Goal: Entertainment & Leisure: Consume media (video, audio)

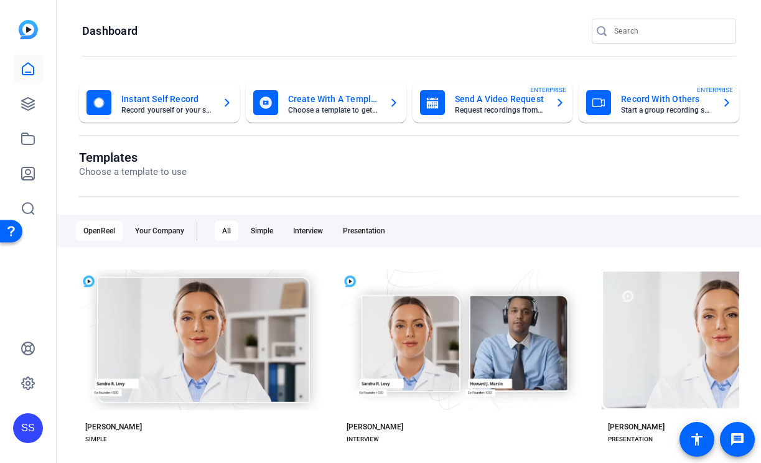
click at [27, 433] on div "SS" at bounding box center [28, 428] width 30 height 30
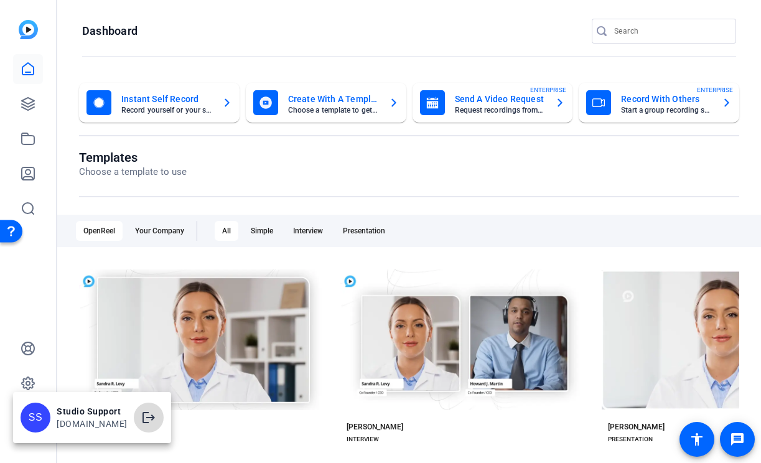
click at [149, 417] on mat-icon "logout" at bounding box center [148, 417] width 15 height 15
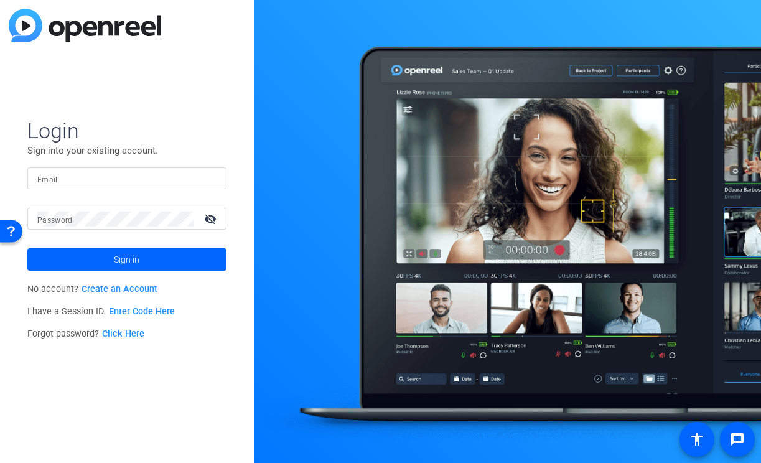
click at [78, 172] on input "Email" at bounding box center [126, 178] width 179 height 15
click at [201, 180] on input "Email" at bounding box center [126, 178] width 179 height 15
click at [204, 180] on img at bounding box center [206, 178] width 9 height 15
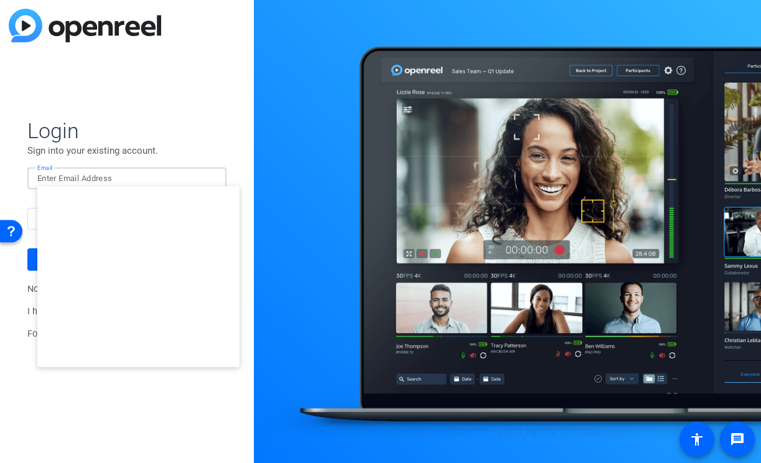
type input "studiosupport+2@openreel.com"
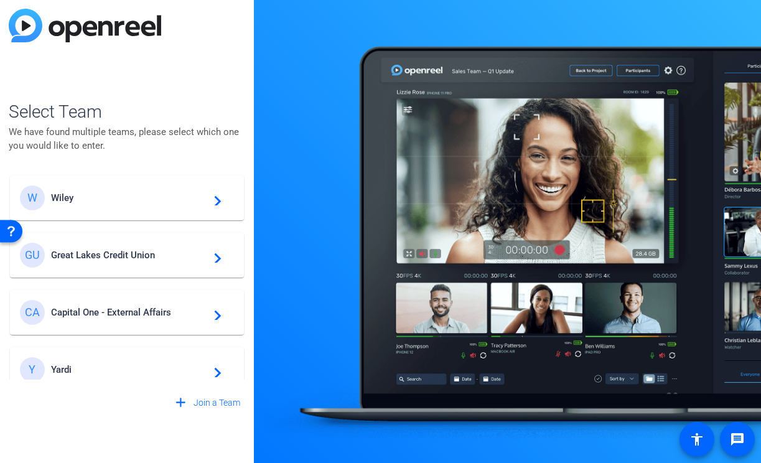
click at [138, 194] on span "Wiley" at bounding box center [129, 197] width 156 height 11
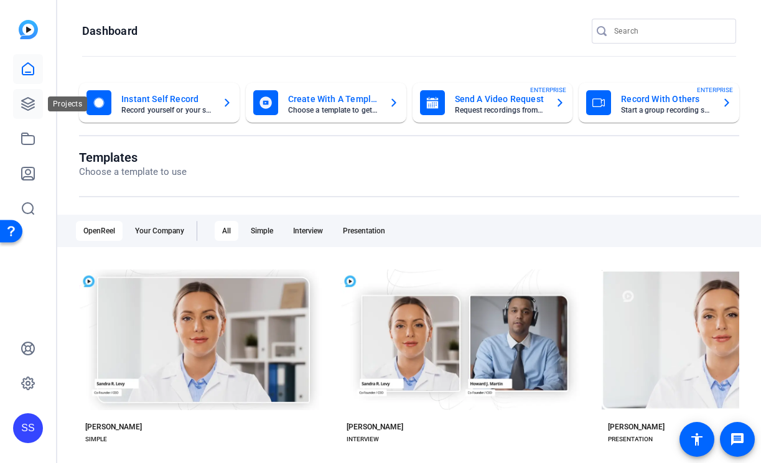
click at [21, 108] on icon at bounding box center [28, 103] width 15 height 15
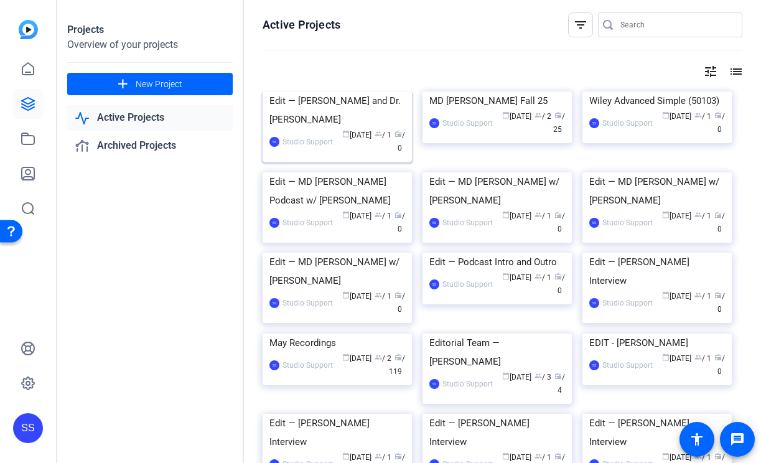
click at [293, 129] on div "Edit — [PERSON_NAME] and Dr. [PERSON_NAME]" at bounding box center [338, 110] width 136 height 37
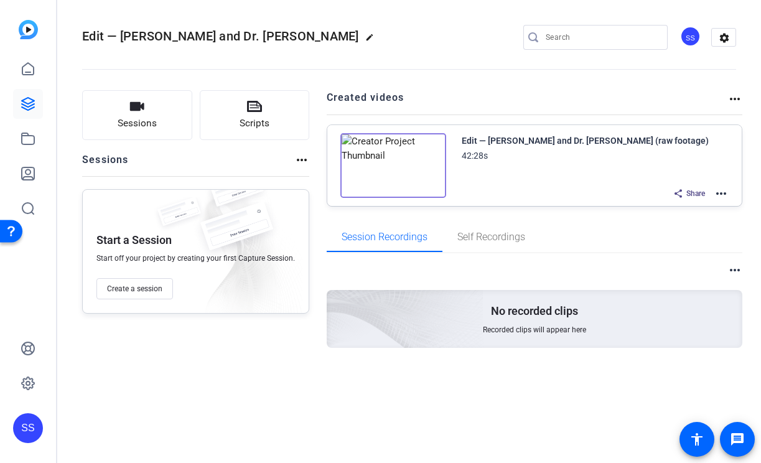
click at [720, 195] on mat-icon "more_horiz" at bounding box center [721, 193] width 15 height 15
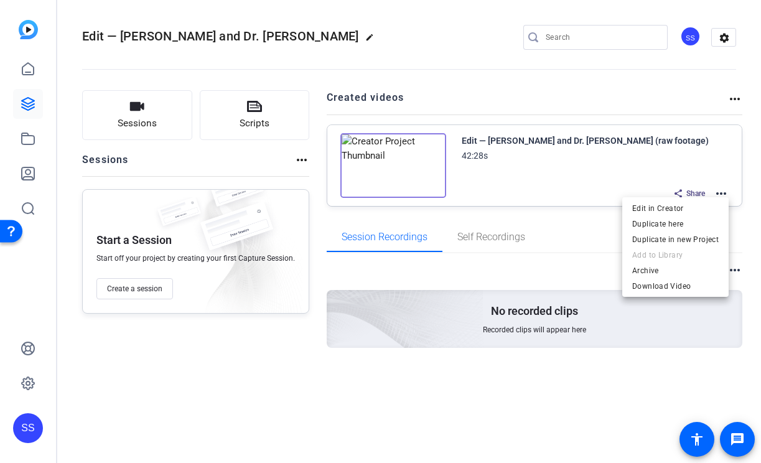
click at [308, 49] on div at bounding box center [380, 231] width 761 height 463
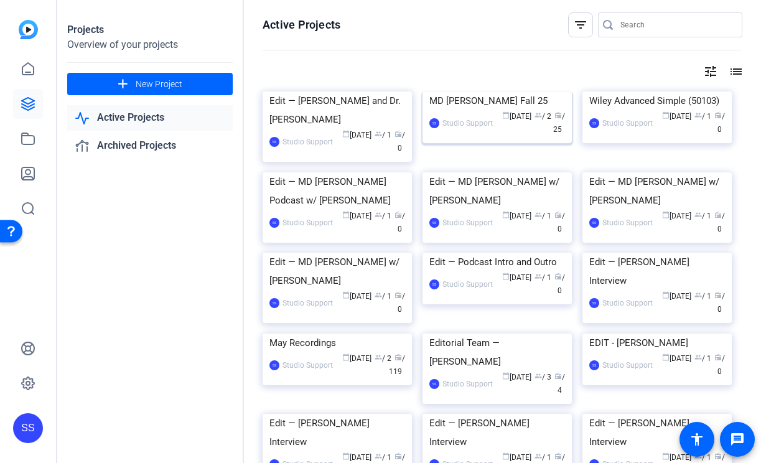
click at [481, 110] on div "MD [PERSON_NAME] Fall 25" at bounding box center [498, 101] width 136 height 19
click at [313, 129] on div "Edit — [PERSON_NAME] and Dr. [PERSON_NAME]" at bounding box center [338, 110] width 136 height 37
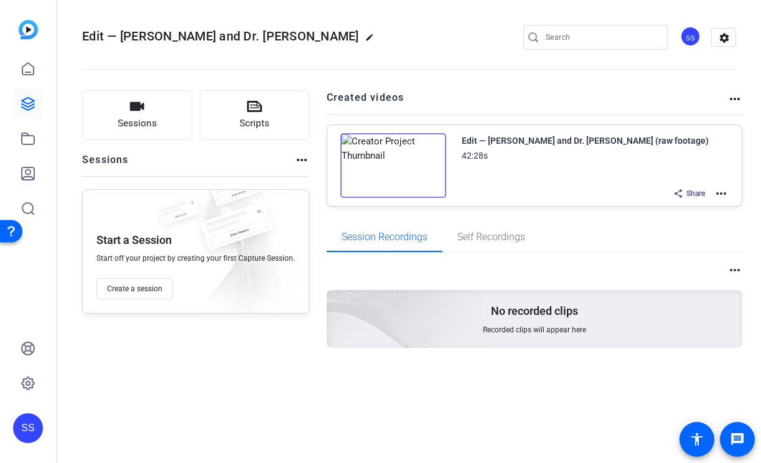
click at [712, 197] on div "Share more_horiz" at bounding box center [698, 194] width 62 height 16
click at [722, 195] on mat-icon "more_horiz" at bounding box center [721, 193] width 15 height 15
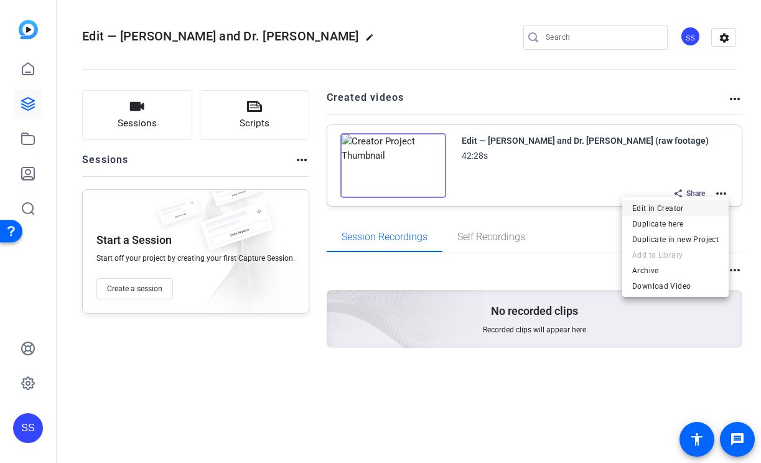
click at [680, 207] on span "Edit in Creator" at bounding box center [676, 208] width 87 height 15
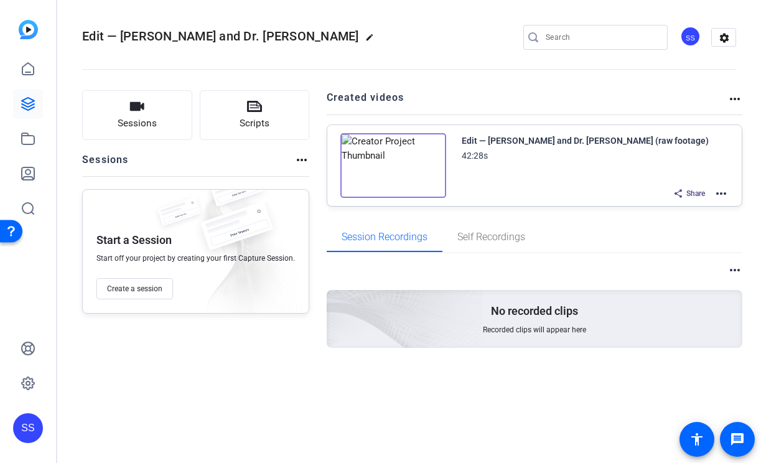
click at [723, 191] on mat-icon "more_horiz" at bounding box center [721, 193] width 15 height 15
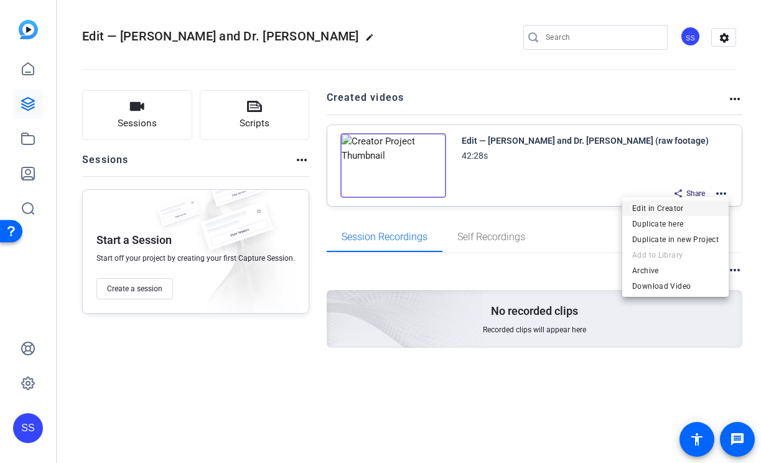
click at [687, 212] on span "Edit in Creator" at bounding box center [676, 208] width 87 height 15
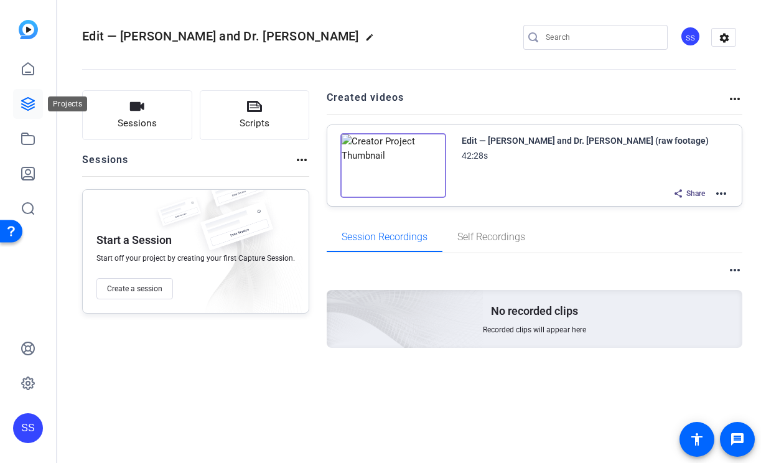
click at [27, 108] on icon at bounding box center [28, 103] width 15 height 15
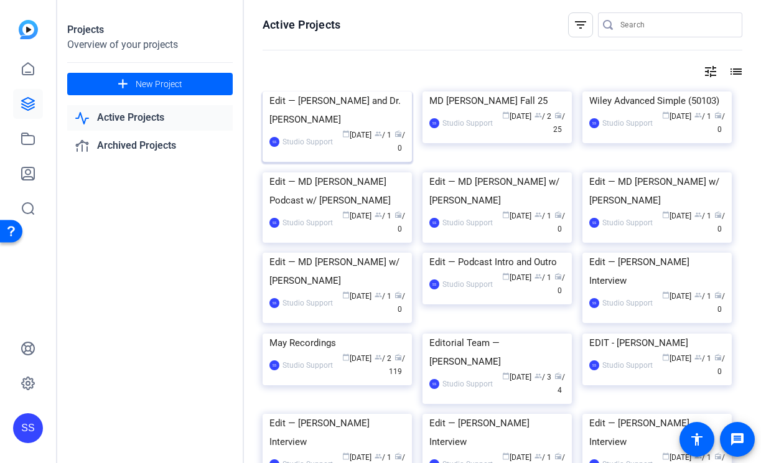
click at [297, 129] on div "Edit — [PERSON_NAME] and Dr. [PERSON_NAME]" at bounding box center [338, 110] width 136 height 37
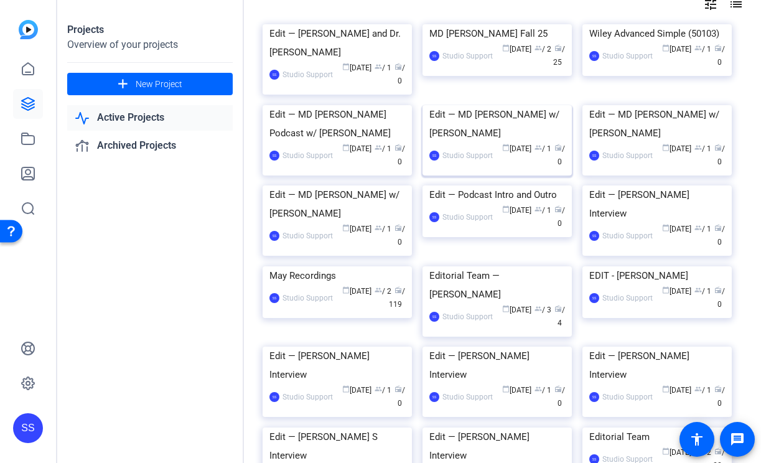
scroll to position [86, 0]
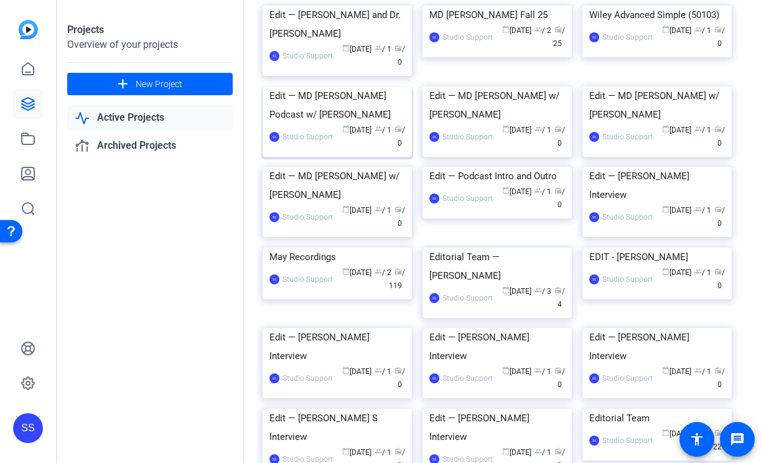
click at [366, 124] on div "Edit — MD [PERSON_NAME] Podcast w/ [PERSON_NAME]" at bounding box center [338, 105] width 136 height 37
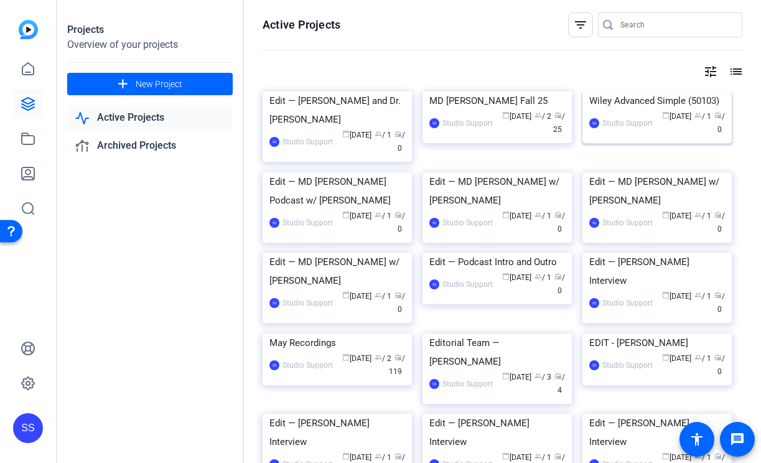
click at [609, 110] on div "Wiley Advanced Simple (50103)" at bounding box center [658, 101] width 136 height 19
click at [298, 92] on img at bounding box center [337, 92] width 149 height 0
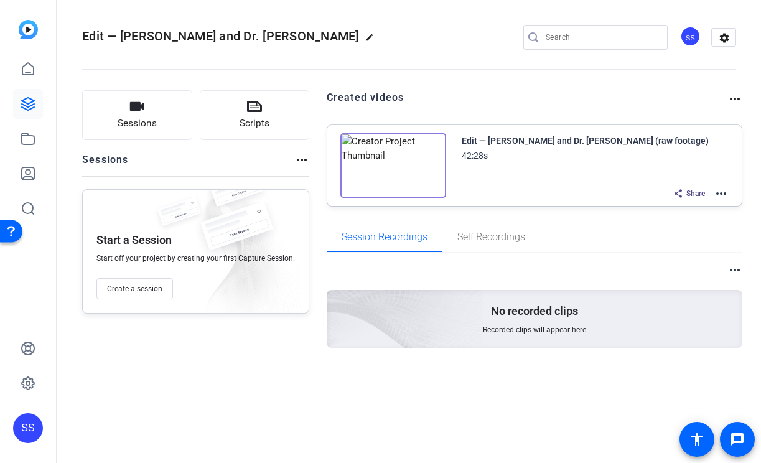
click at [725, 192] on mat-icon "more_horiz" at bounding box center [721, 193] width 15 height 15
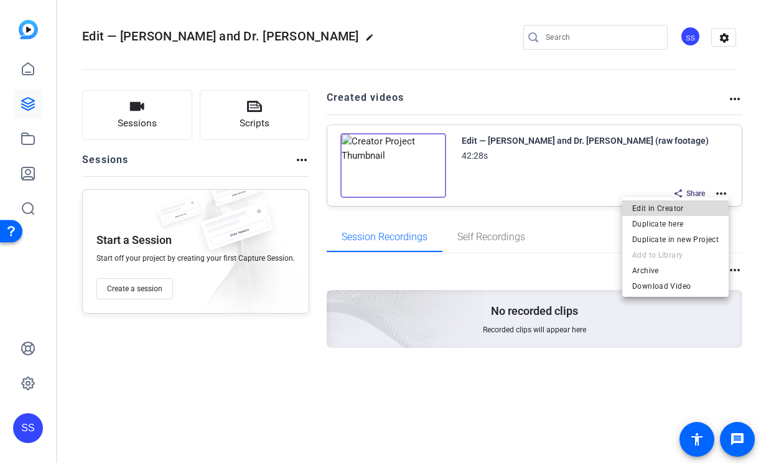
click at [683, 208] on span "Edit in Creator" at bounding box center [676, 208] width 87 height 15
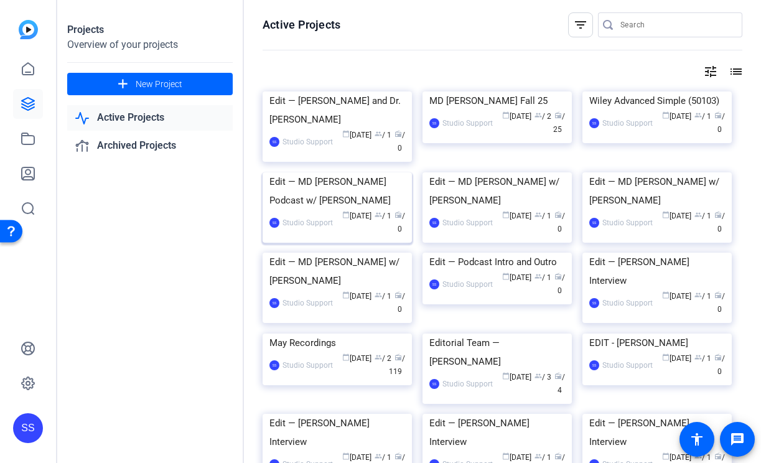
scroll to position [17, 0]
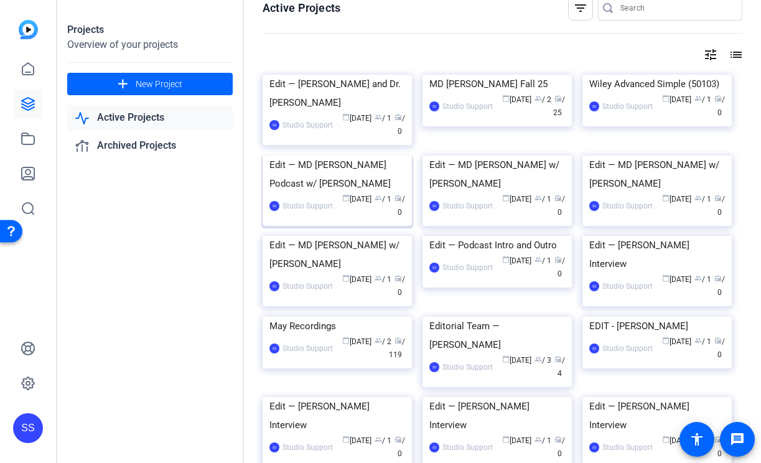
click at [360, 193] on div "Edit — MD [PERSON_NAME] Podcast w/ [PERSON_NAME]" at bounding box center [338, 174] width 136 height 37
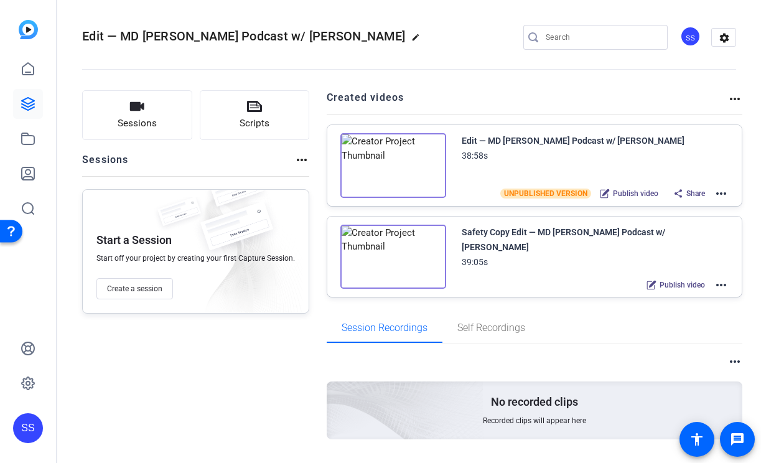
click at [723, 287] on mat-icon "more_horiz" at bounding box center [721, 285] width 15 height 15
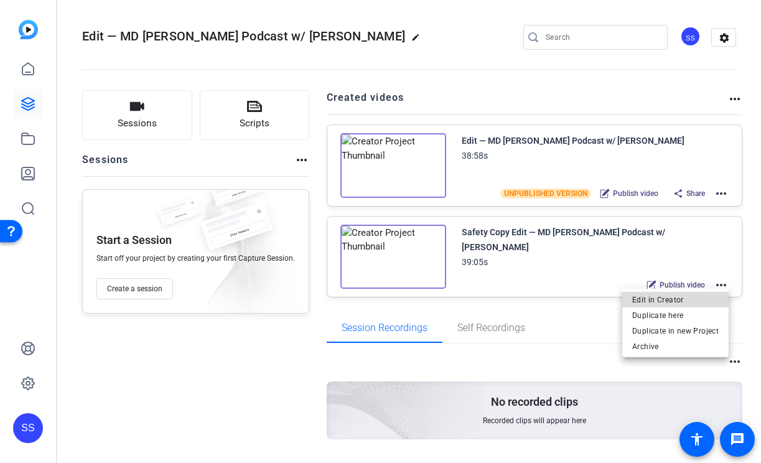
click at [684, 299] on span "Edit in Creator" at bounding box center [676, 299] width 87 height 15
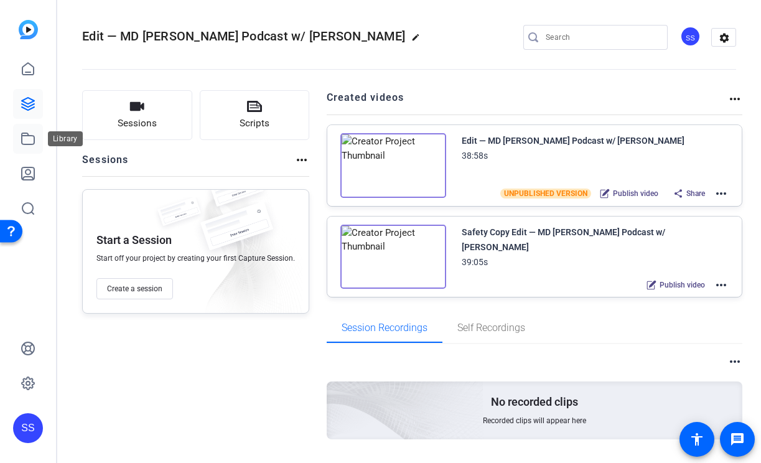
click at [31, 135] on icon at bounding box center [28, 138] width 12 height 11
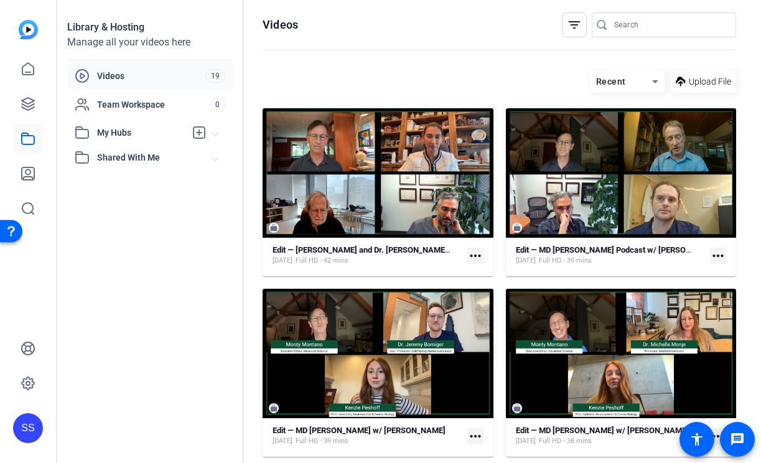
click at [32, 86] on div at bounding box center [28, 138] width 30 height 169
click at [29, 97] on icon at bounding box center [28, 103] width 15 height 15
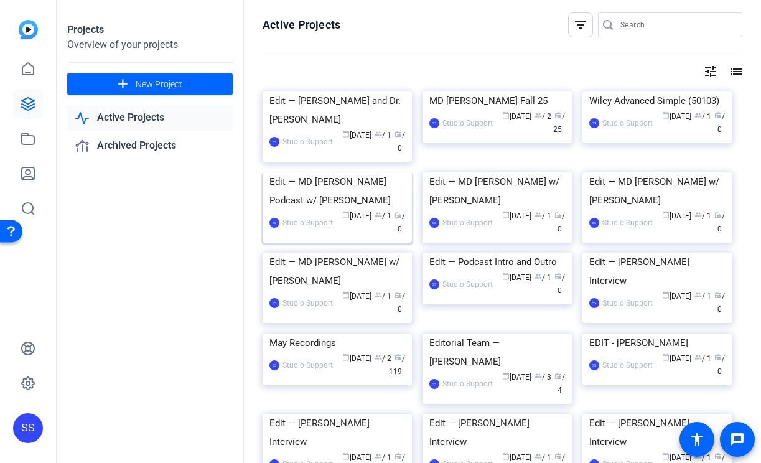
click at [365, 210] on div "Edit — MD [PERSON_NAME] Podcast w/ [PERSON_NAME]" at bounding box center [338, 190] width 136 height 37
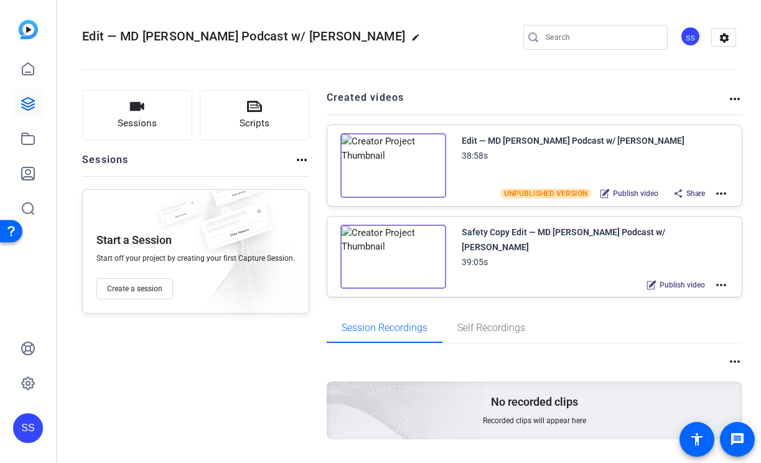
click at [726, 194] on mat-icon "more_horiz" at bounding box center [721, 193] width 15 height 15
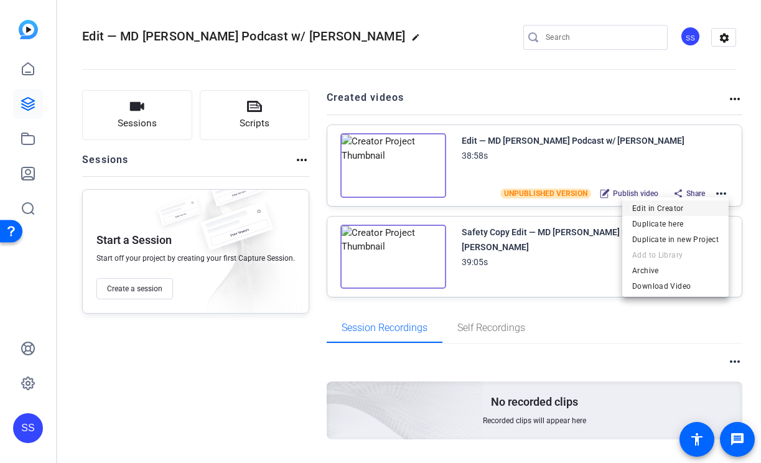
click at [684, 212] on span "Edit in Creator" at bounding box center [676, 208] width 87 height 15
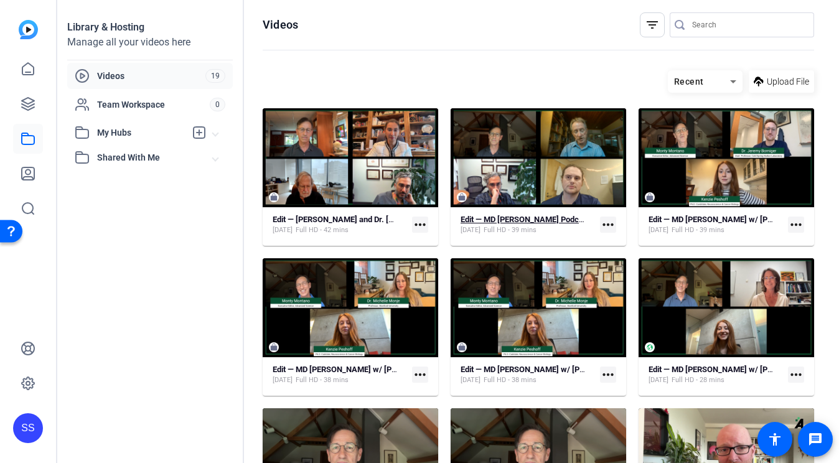
click at [497, 225] on div "Edit — MD [PERSON_NAME] Podcast w/ [PERSON_NAME] [DATE] Full HD - 39 mins" at bounding box center [523, 225] width 125 height 21
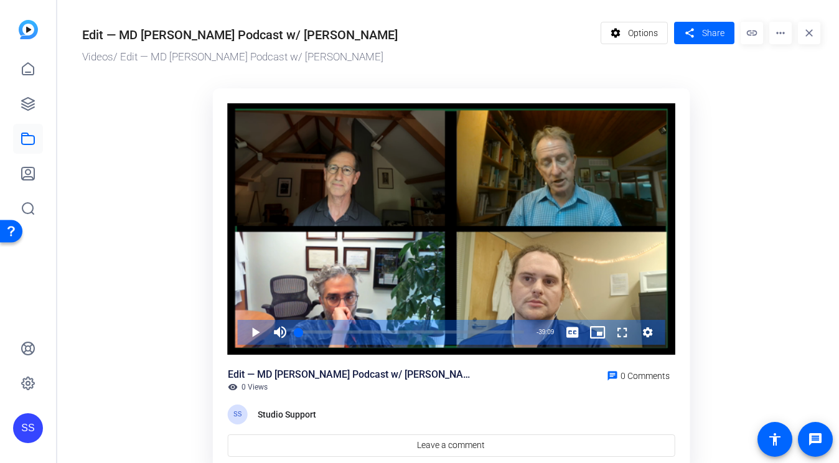
click at [497, 225] on div "Video Player" at bounding box center [452, 229] width 448 height 252
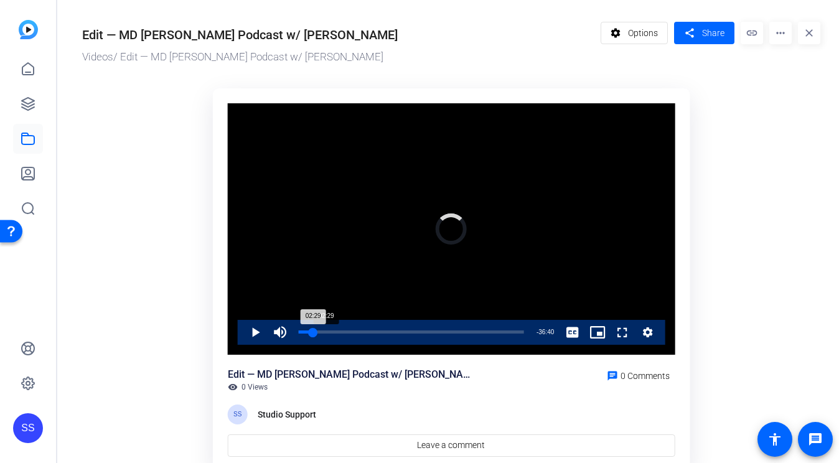
click at [313, 334] on div "Loaded : 2.58% 02:29 02:29" at bounding box center [412, 332] width 238 height 25
click at [548, 330] on span "36:32" at bounding box center [547, 332] width 16 height 7
click at [539, 336] on div "Remaining Time - 36:32" at bounding box center [545, 332] width 30 height 25
click at [313, 334] on div "02:40" at bounding box center [307, 332] width 16 height 3
click at [313, 334] on div "02:29" at bounding box center [306, 332] width 14 height 3
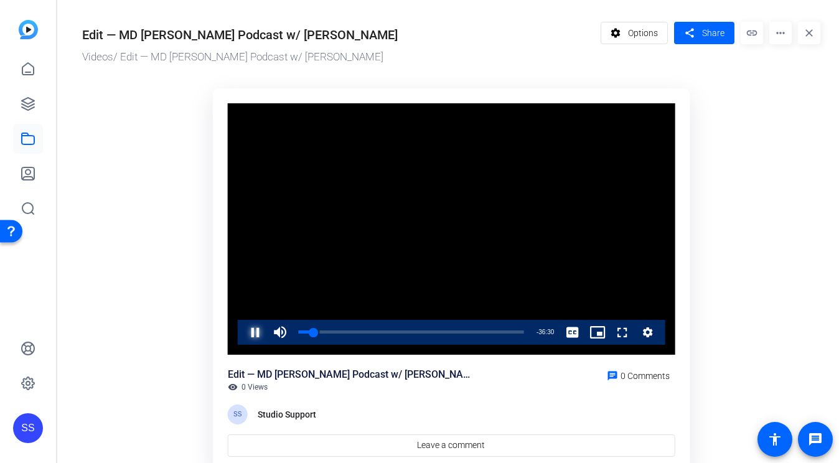
click at [243, 336] on span "Video Player" at bounding box center [243, 332] width 0 height 25
click at [358, 332] on div "10:16" at bounding box center [358, 332] width 1 height 3
click at [243, 330] on span "Video Player" at bounding box center [243, 332] width 0 height 25
click at [359, 332] on div "10:29" at bounding box center [329, 332] width 60 height 3
click at [357, 332] on div "10:10" at bounding box center [328, 332] width 59 height 3
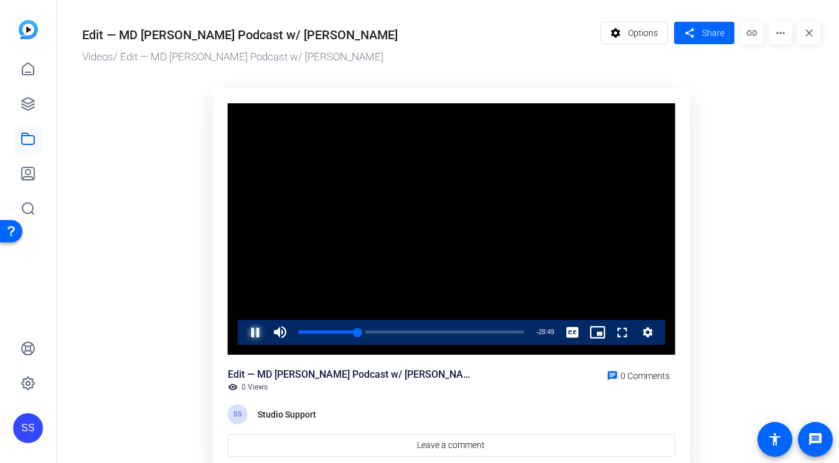
click at [243, 329] on span "Video Player" at bounding box center [243, 332] width 0 height 25
click at [396, 330] on div "Loaded : 29.42% 16:59 10:20" at bounding box center [412, 332] width 238 height 25
click at [243, 332] on span "Video Player" at bounding box center [243, 332] width 0 height 25
click at [243, 336] on span "Video Player" at bounding box center [243, 332] width 0 height 25
click at [357, 332] on div "10:10" at bounding box center [357, 332] width 1 height 3
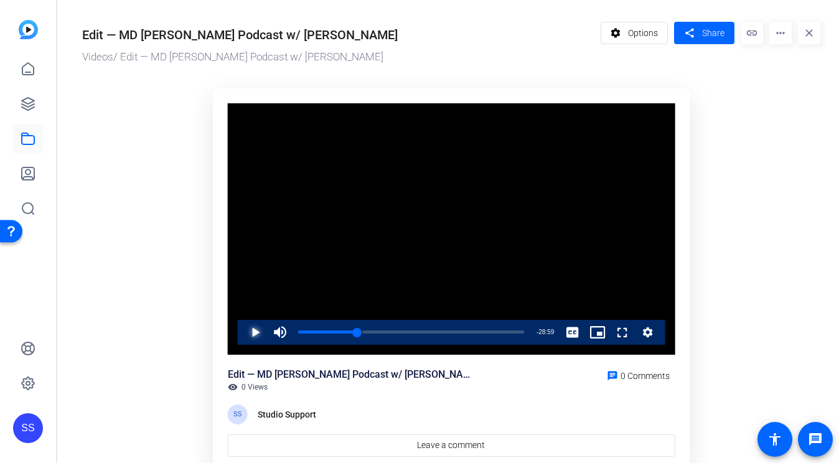
click at [243, 331] on span "Video Player" at bounding box center [243, 332] width 0 height 25
click at [355, 331] on div "10:12" at bounding box center [328, 332] width 59 height 3
click at [397, 329] on div "Loaded : 29.42% 16:59 16:59" at bounding box center [412, 332] width 238 height 25
click at [243, 331] on span "Video Player" at bounding box center [243, 332] width 0 height 25
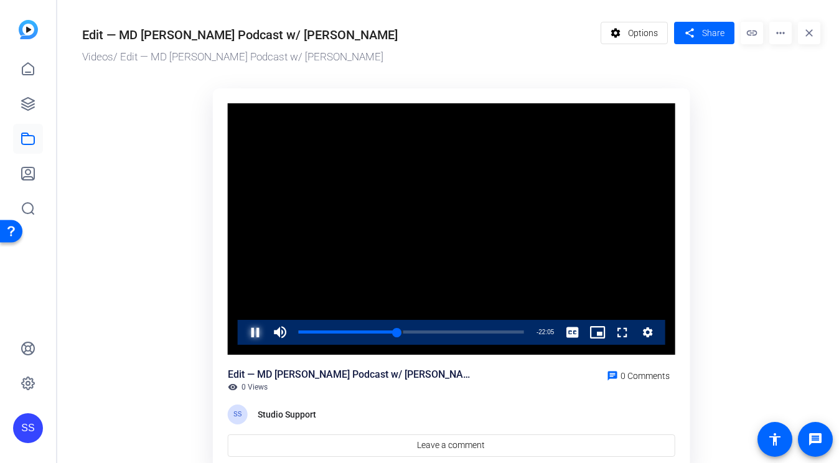
click at [243, 331] on span "Video Player" at bounding box center [243, 332] width 0 height 25
click at [410, 328] on div "Loaded : 46.44% 19:21 19:21" at bounding box center [412, 332] width 238 height 25
click at [410, 331] on div "19:21" at bounding box center [354, 332] width 111 height 3
click at [412, 331] on div "19:54" at bounding box center [356, 332] width 115 height 3
click at [243, 329] on span "Video Player" at bounding box center [243, 332] width 0 height 25
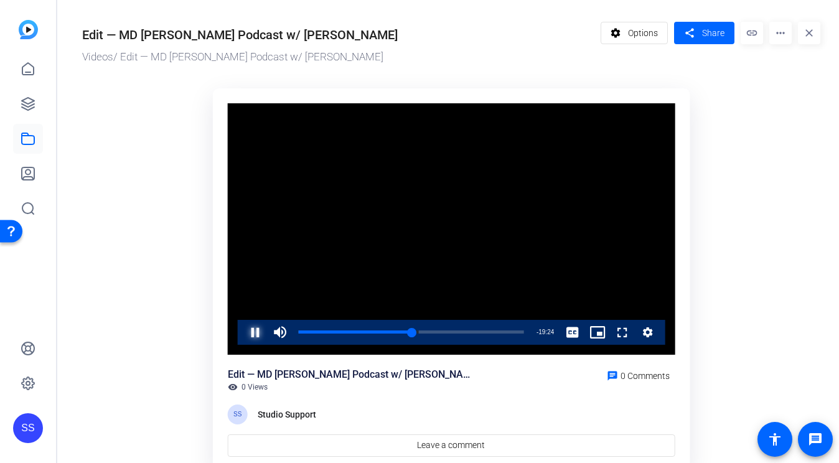
click at [243, 334] on span "Video Player" at bounding box center [243, 332] width 0 height 25
click at [243, 326] on span "Video Player" at bounding box center [243, 332] width 0 height 25
click at [523, 332] on div "38:56" at bounding box center [523, 332] width 1 height 3
click at [243, 332] on span "Video Player" at bounding box center [243, 332] width 0 height 25
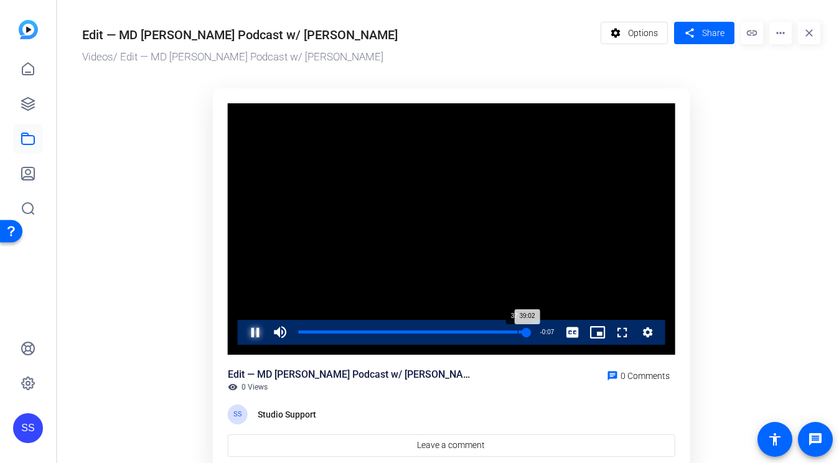
click at [518, 331] on div "37:27" at bounding box center [518, 332] width 1 height 3
click at [522, 331] on div "38:12" at bounding box center [410, 332] width 223 height 3
click at [521, 331] on div "38:12" at bounding box center [410, 332] width 223 height 3
click at [520, 331] on div "38:06" at bounding box center [410, 332] width 223 height 3
click at [243, 330] on span "Video Player" at bounding box center [243, 332] width 0 height 25
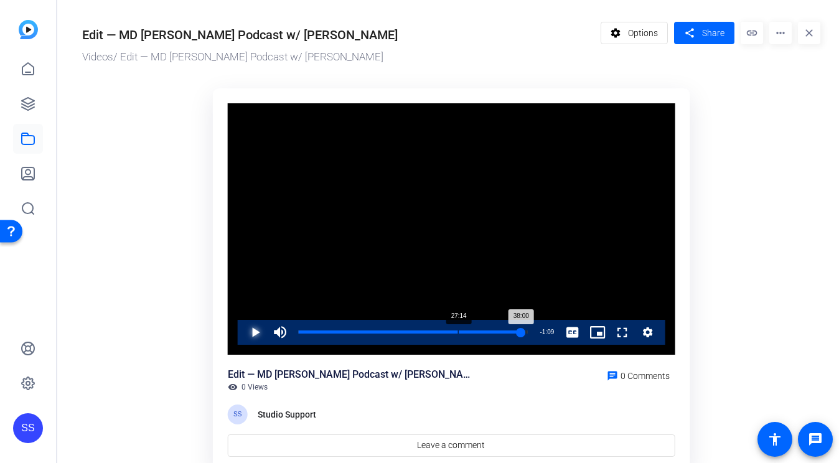
click at [458, 325] on div "Loaded : 100.00% 27:14 38:00" at bounding box center [414, 332] width 242 height 25
click at [243, 339] on span "Video Player" at bounding box center [243, 332] width 0 height 25
click at [243, 333] on span "Video Player" at bounding box center [243, 332] width 0 height 25
click at [453, 334] on div "27:20" at bounding box center [378, 332] width 158 height 3
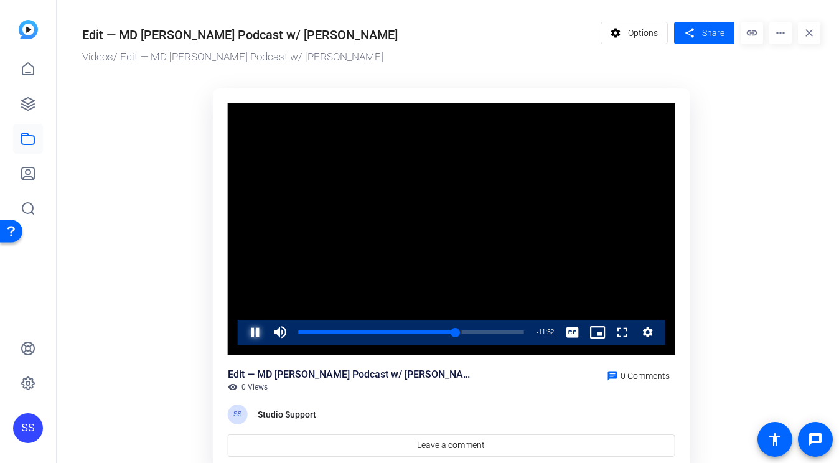
click at [243, 333] on span "Video Player" at bounding box center [243, 332] width 0 height 25
click at [492, 329] on div "Loaded : 0.00% 33:32 27:17" at bounding box center [412, 332] width 238 height 25
click at [243, 339] on span "Video Player" at bounding box center [243, 332] width 0 height 25
click at [243, 336] on span "Video Player" at bounding box center [243, 332] width 0 height 25
click at [507, 333] on div "35:38" at bounding box center [507, 332] width 1 height 3
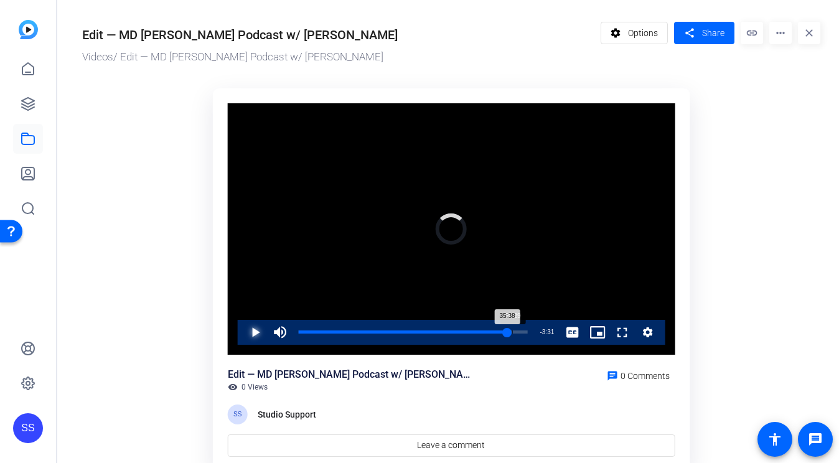
click at [507, 333] on div "35:38" at bounding box center [403, 332] width 209 height 3
click at [512, 333] on div "36:29" at bounding box center [406, 332] width 214 height 3
click at [515, 334] on div "37:01" at bounding box center [407, 332] width 217 height 3
click at [519, 334] on div "37:33" at bounding box center [409, 332] width 220 height 3
click at [519, 334] on div "38:12" at bounding box center [410, 332] width 223 height 3
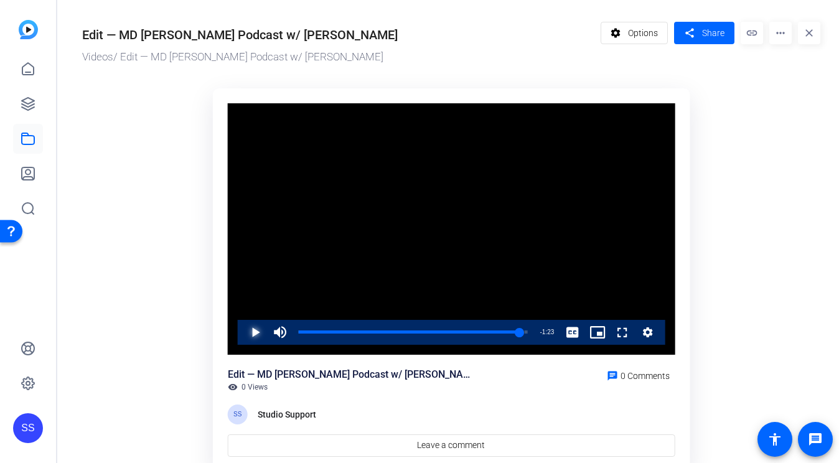
click at [243, 327] on span "Video Player" at bounding box center [243, 332] width 0 height 25
click at [243, 330] on span "Video Player" at bounding box center [243, 332] width 0 height 25
click at [243, 332] on span "Video Player" at bounding box center [243, 332] width 0 height 25
click at [35, 138] on icon at bounding box center [28, 138] width 15 height 15
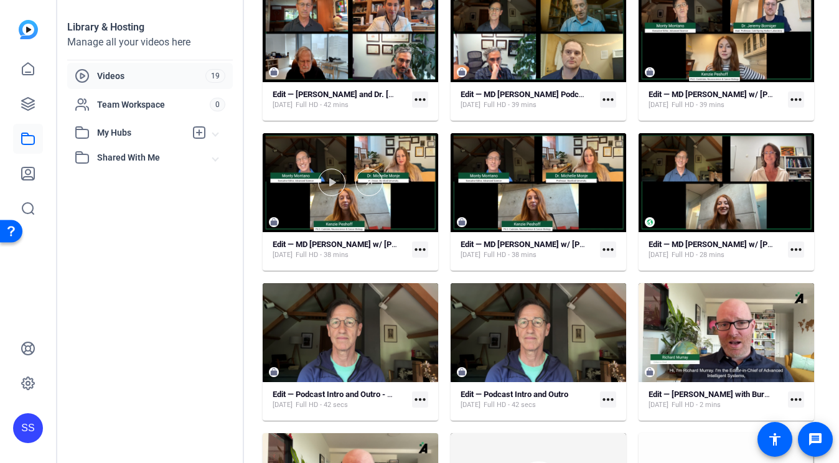
scroll to position [144, 0]
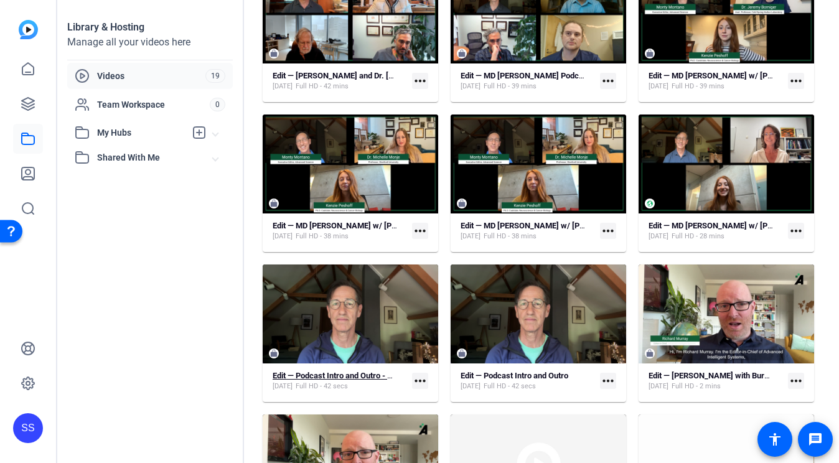
click at [347, 372] on strong "Edit — Podcast Intro and Outro - Copy" at bounding box center [339, 375] width 133 height 9
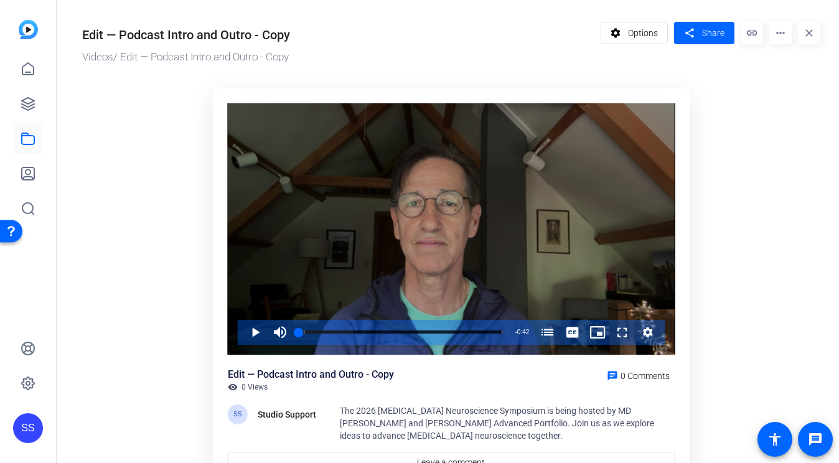
click at [344, 265] on div "Video Player" at bounding box center [452, 229] width 448 height 252
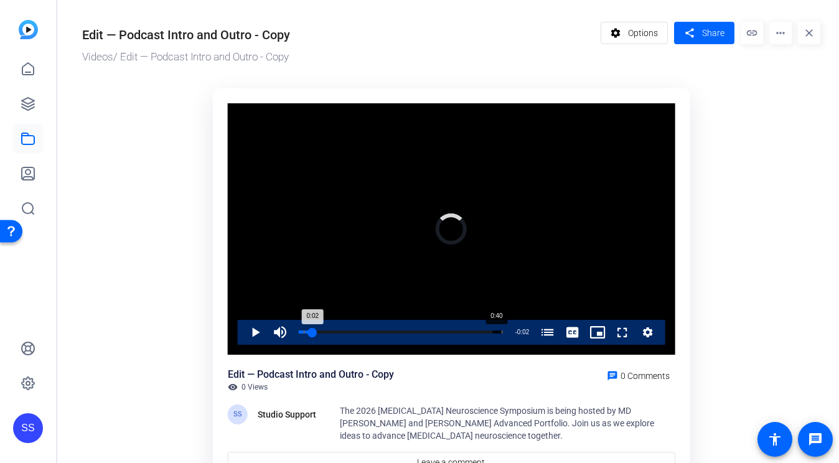
click at [496, 334] on div "Loaded : 95.01% 0:40 0:02 [MEDICAL_DATA] Neuroscience Symposium Conversation Se…" at bounding box center [401, 332] width 217 height 25
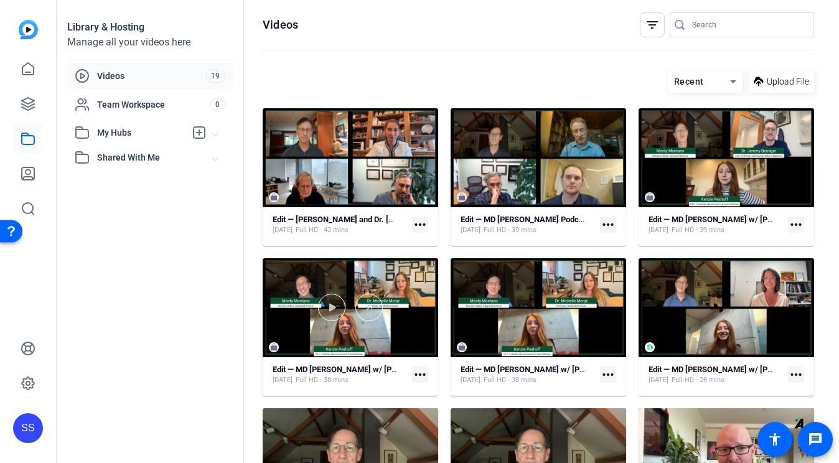
scroll to position [144, 0]
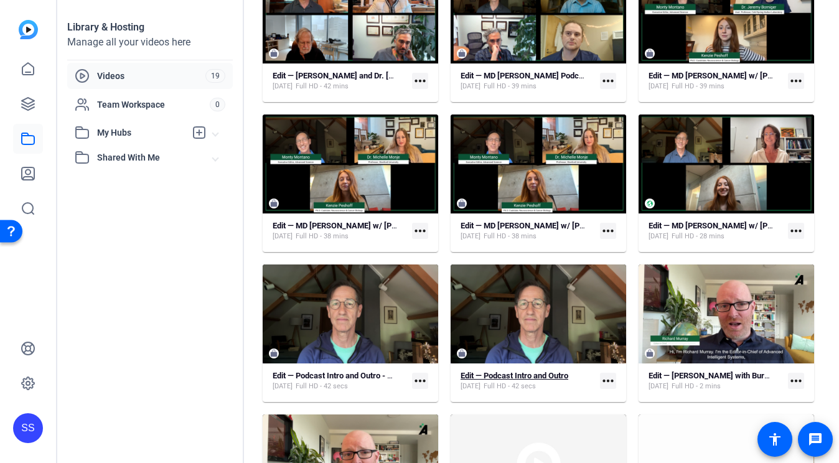
click at [517, 374] on strong "Edit — Podcast Intro and Outro" at bounding box center [515, 375] width 108 height 9
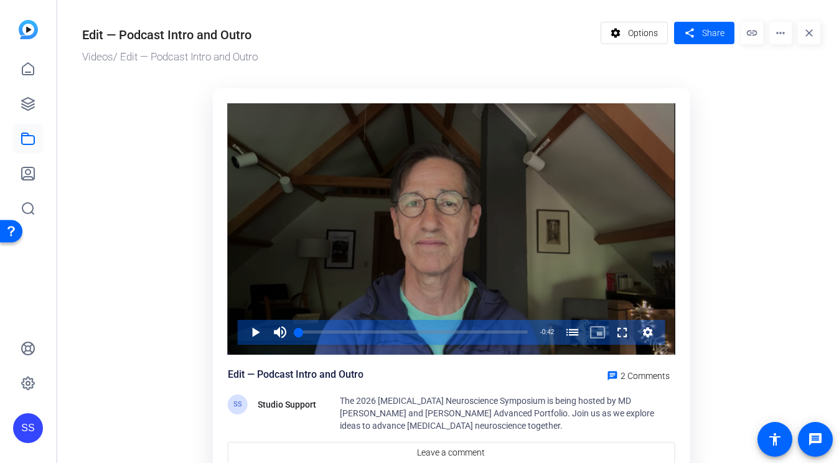
click at [471, 230] on div "Video Player" at bounding box center [452, 229] width 448 height 252
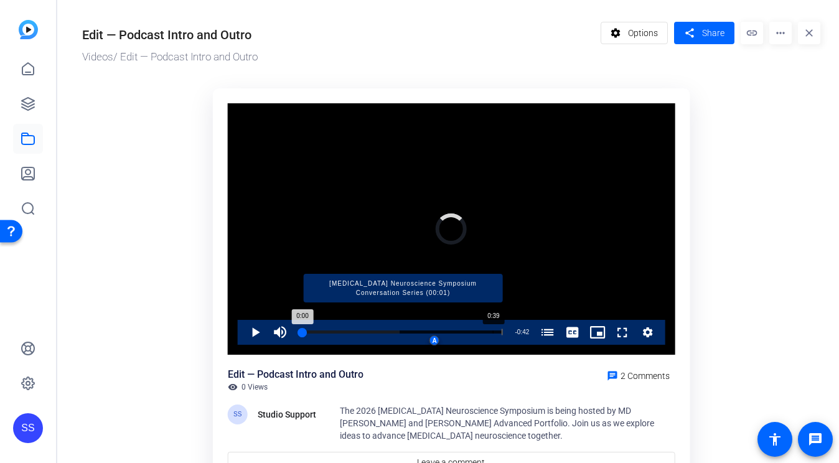
click at [492, 329] on div "Progress Bar" at bounding box center [402, 332] width 199 height 6
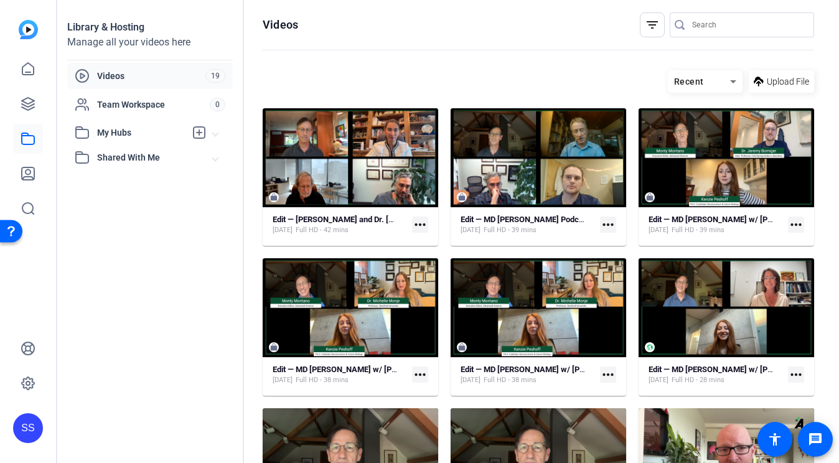
scroll to position [144, 0]
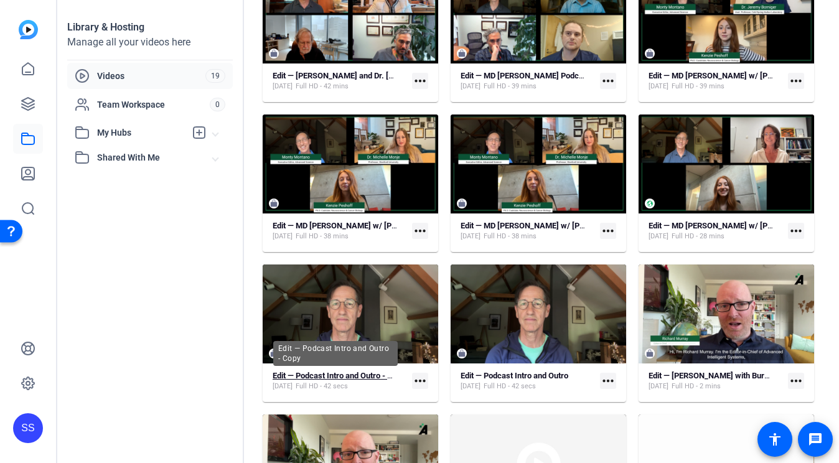
click at [383, 375] on strong "Edit — Podcast Intro and Outro - Copy" at bounding box center [339, 375] width 133 height 9
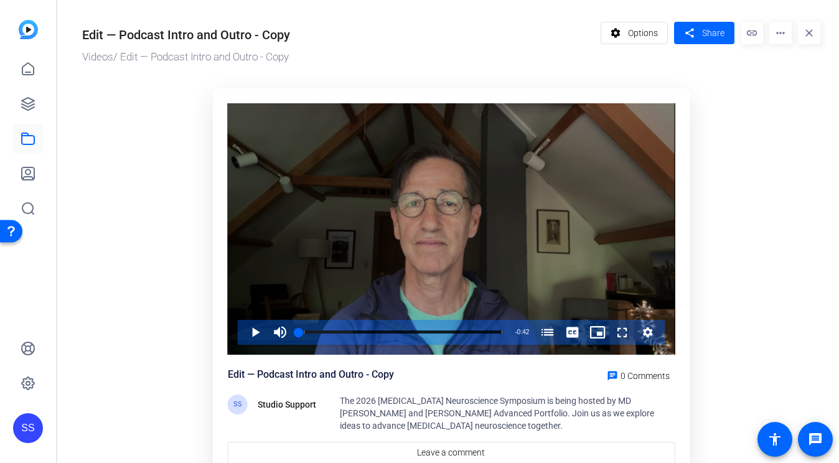
click at [415, 184] on div "Video Player" at bounding box center [452, 229] width 448 height 252
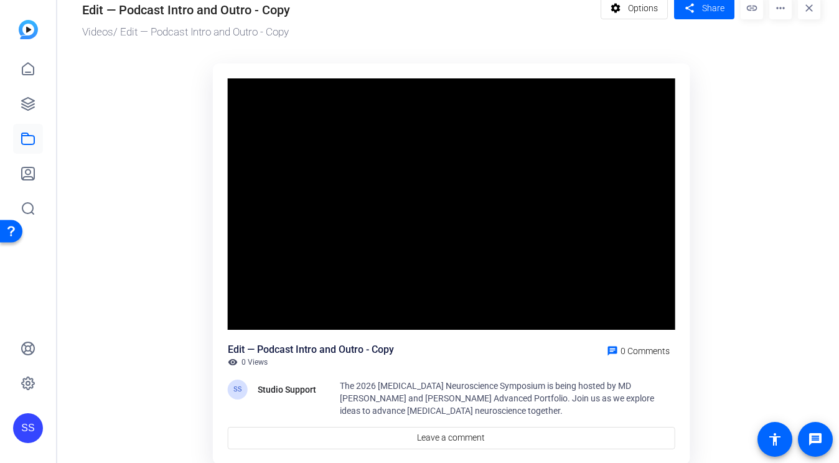
scroll to position [34, 0]
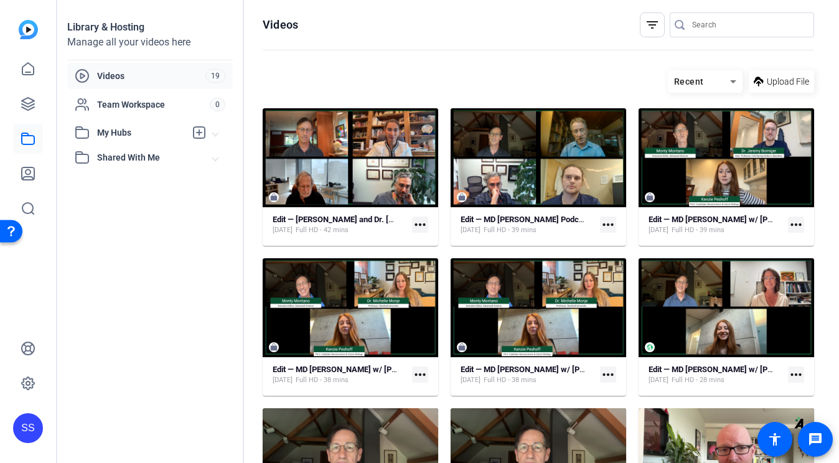
scroll to position [144, 0]
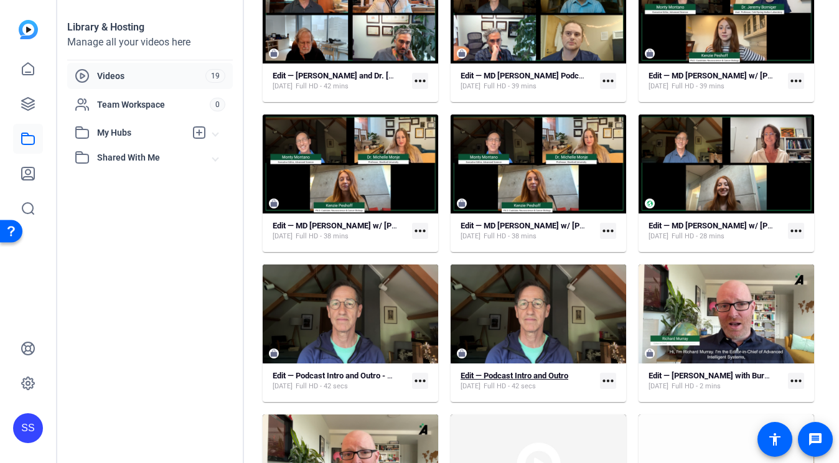
click at [534, 382] on span "Full HD - 42 secs" at bounding box center [510, 387] width 52 height 10
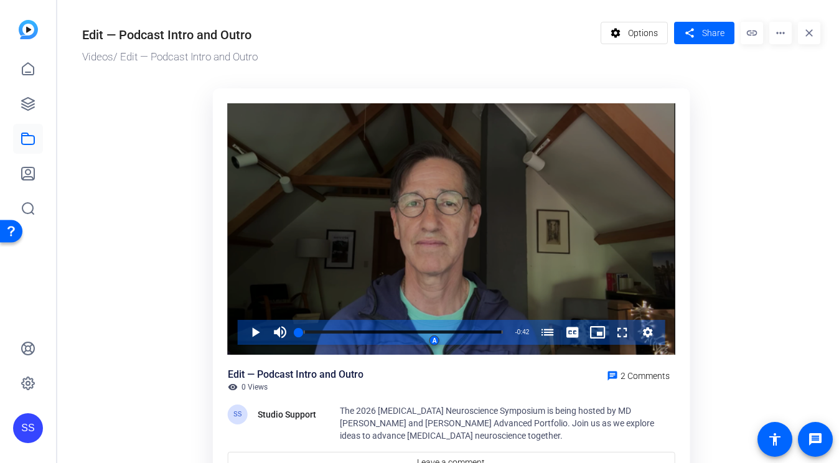
click at [423, 243] on div "Video Player" at bounding box center [452, 229] width 448 height 252
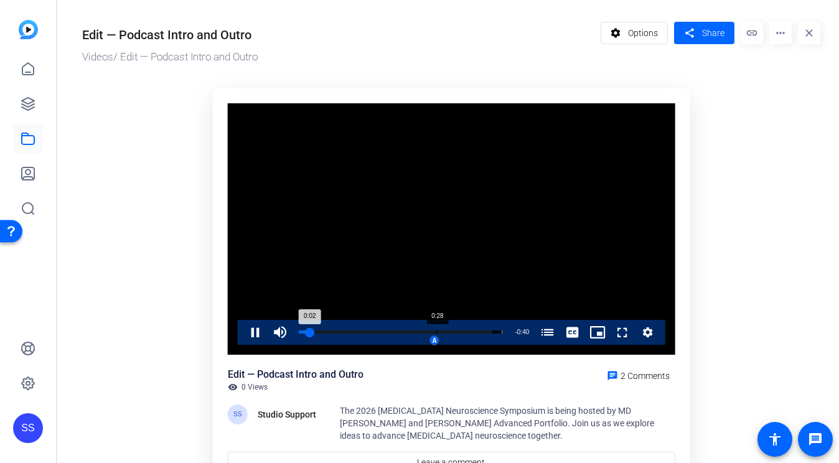
click at [438, 341] on div "A" at bounding box center [435, 341] width 10 height 10
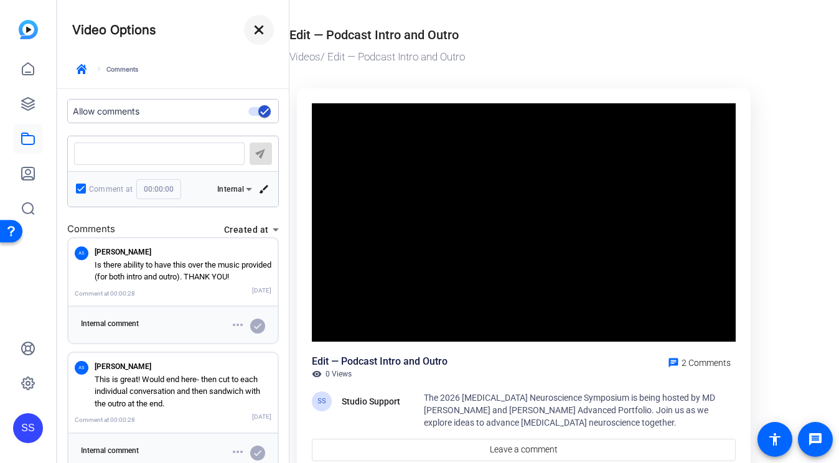
click at [259, 32] on mat-icon "close" at bounding box center [259, 29] width 15 height 15
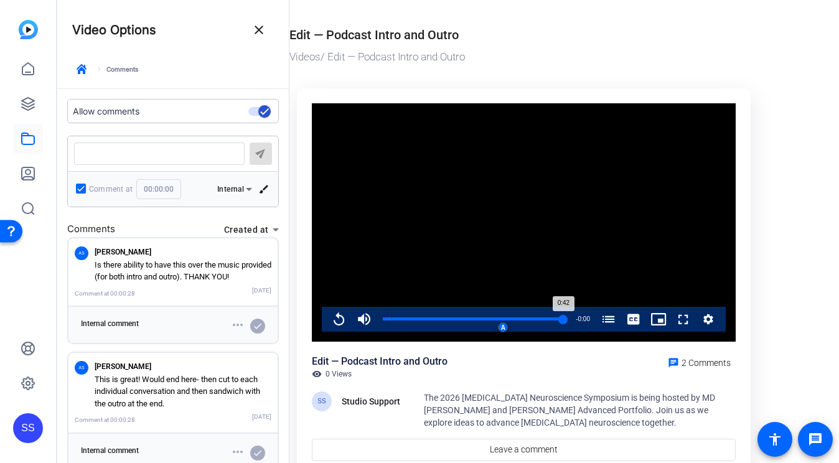
click at [239, 40] on div "Video Options close" at bounding box center [173, 37] width 202 height 45
click at [252, 37] on mat-icon "close" at bounding box center [259, 29] width 15 height 15
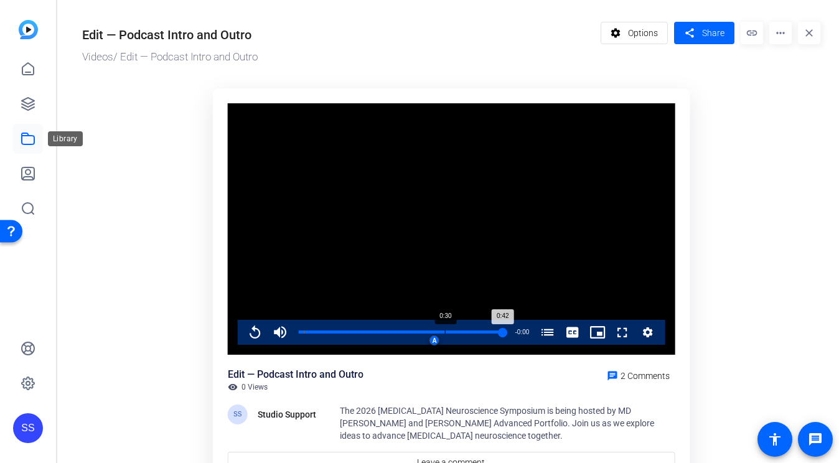
click at [31, 135] on icon at bounding box center [28, 138] width 12 height 11
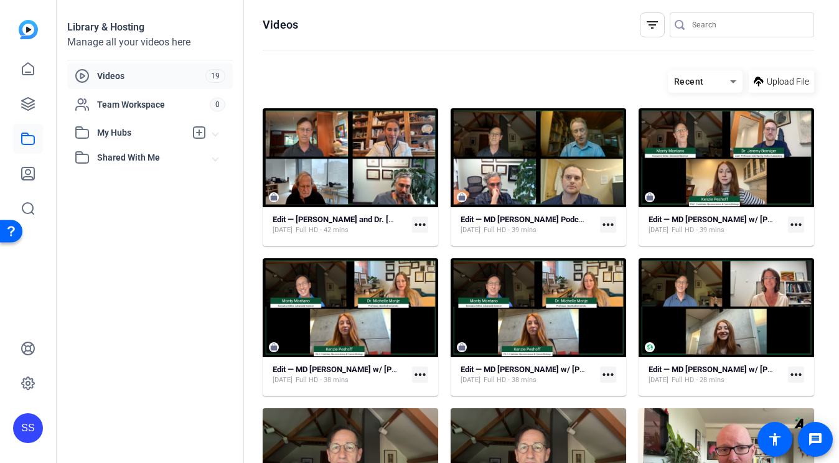
scroll to position [144, 0]
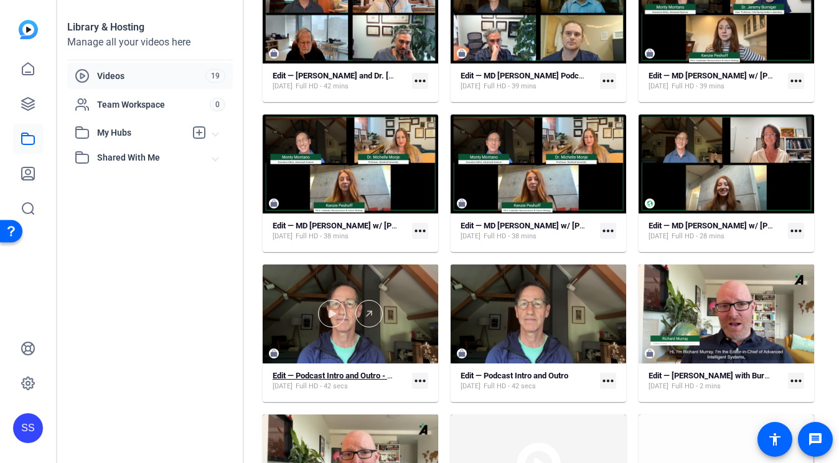
click at [352, 375] on strong "Edit — Podcast Intro and Outro - Copy" at bounding box center [339, 375] width 133 height 9
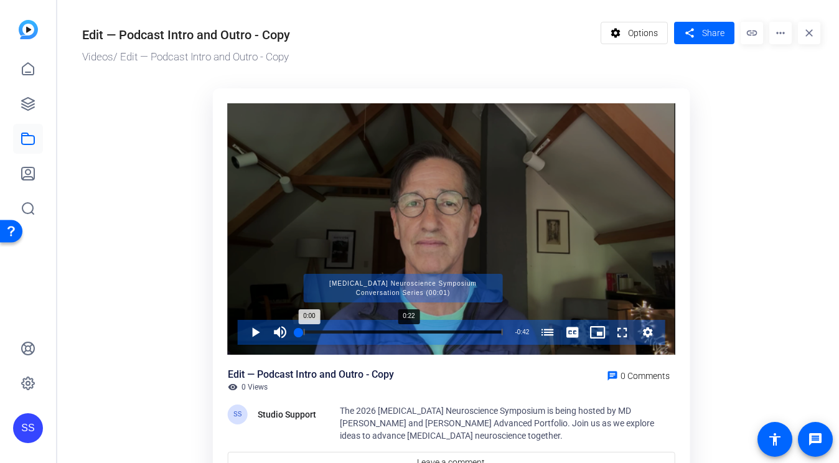
click at [404, 332] on div "Progress Bar" at bounding box center [402, 332] width 199 height 6
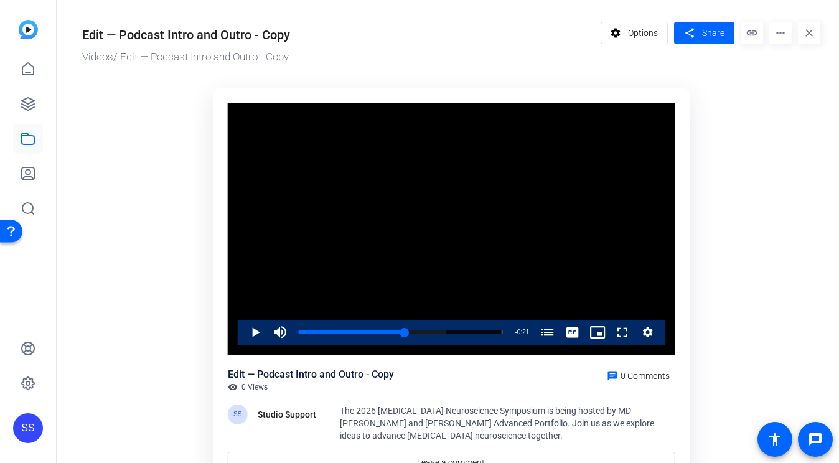
click at [375, 238] on video "Video Player" at bounding box center [452, 229] width 448 height 252
click at [429, 230] on video "Video Player" at bounding box center [452, 229] width 448 height 252
click at [32, 134] on icon at bounding box center [28, 138] width 15 height 15
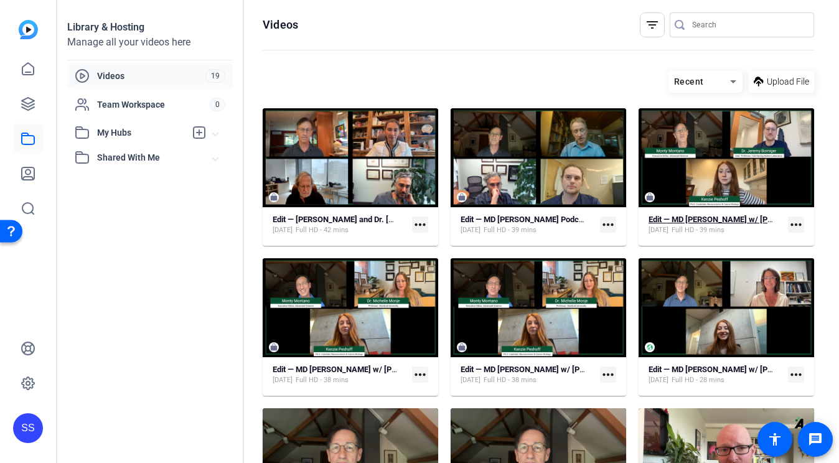
click at [720, 220] on strong "Edit — MD [PERSON_NAME] w/ [PERSON_NAME]" at bounding box center [735, 219] width 173 height 9
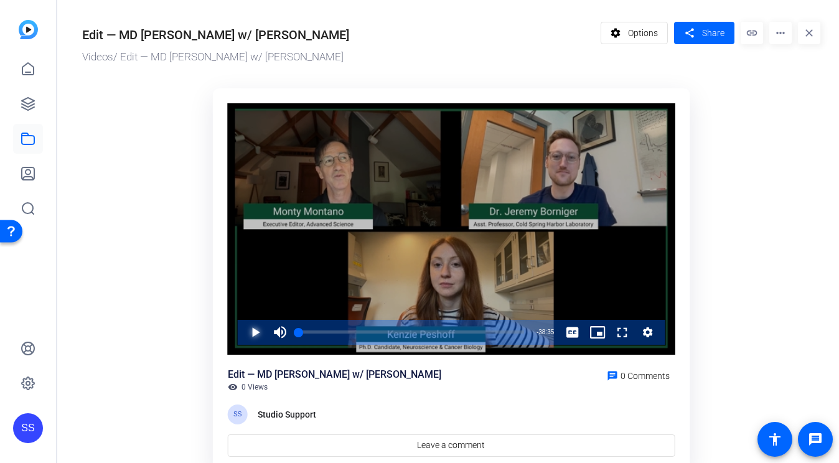
click at [243, 332] on span "Video Player" at bounding box center [243, 332] width 0 height 25
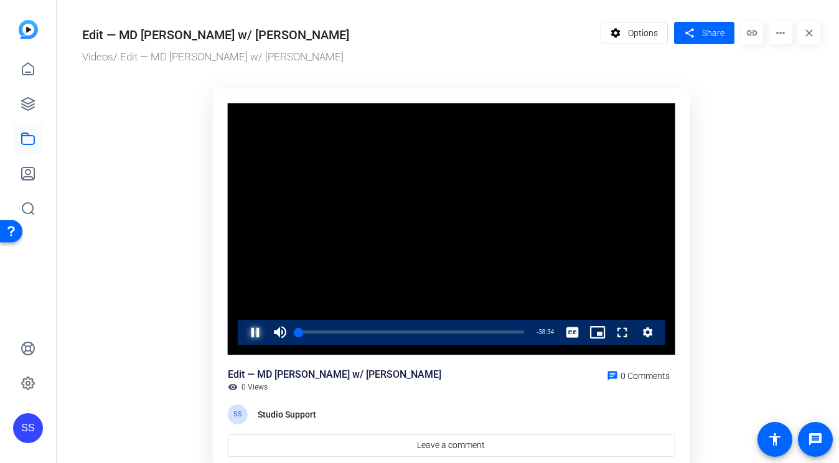
click at [243, 331] on span "Video Player" at bounding box center [243, 332] width 0 height 25
click at [764, 213] on ktd-grid "Video Player is loading. Play Video Play Mute Current Time 0:01 / Duration 38:3…" at bounding box center [451, 280] width 738 height 398
click at [603, 228] on video "Video Player" at bounding box center [452, 229] width 448 height 252
click at [622, 283] on video "Video Player" at bounding box center [452, 229] width 448 height 252
drag, startPoint x: 300, startPoint y: 333, endPoint x: 211, endPoint y: 333, distance: 89.0
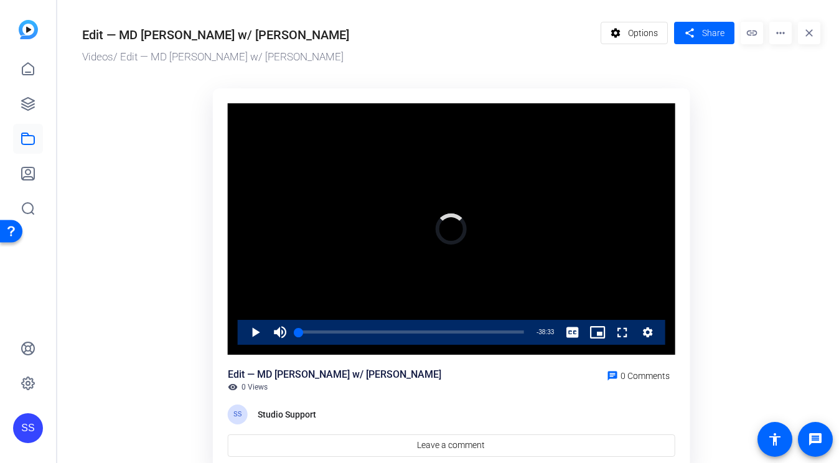
click at [211, 333] on div "Video Player is loading. Play Video Play Mute Current Time 0:02 / Duration 38:3…" at bounding box center [451, 280] width 492 height 398
click at [243, 342] on span "Video Player" at bounding box center [243, 332] width 0 height 25
drag, startPoint x: 302, startPoint y: 332, endPoint x: 239, endPoint y: 332, distance: 62.9
click at [239, 332] on div "Play Mute Current Time 0:38 / Duration 38:35 Loaded : 2.21% 00:00 00:38 Stream …" at bounding box center [452, 332] width 428 height 25
click at [243, 334] on span "Video Player" at bounding box center [243, 332] width 0 height 25
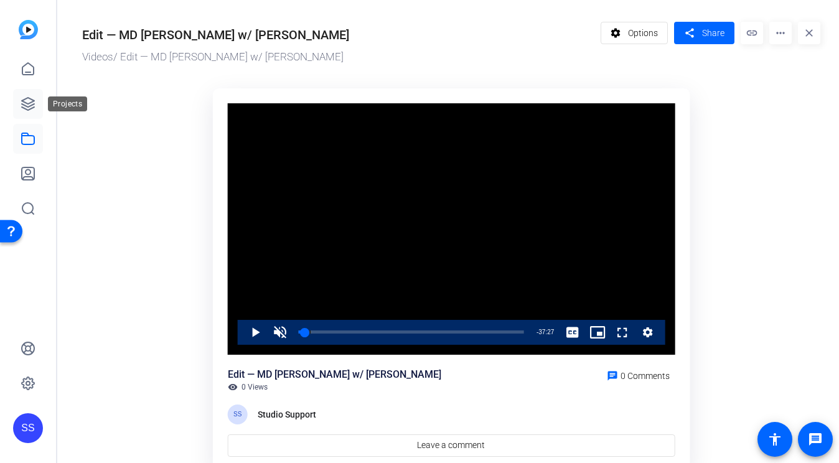
click at [29, 98] on icon at bounding box center [28, 104] width 12 height 12
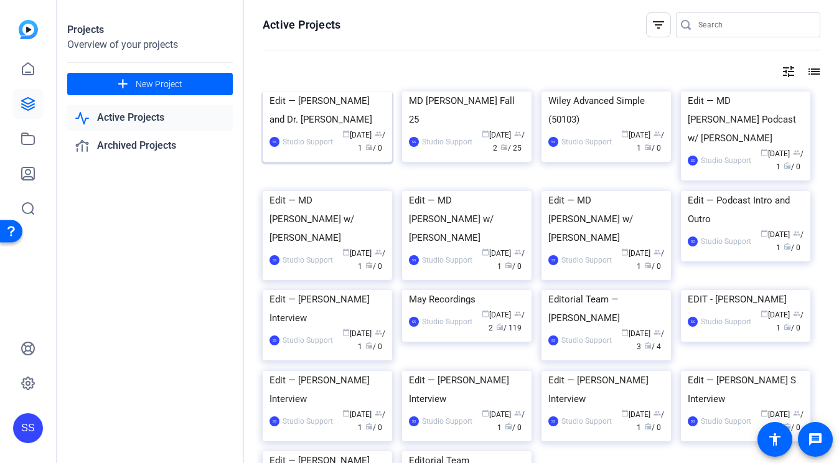
click at [344, 129] on div "Edit — [PERSON_NAME] and Dr. [PERSON_NAME]" at bounding box center [328, 110] width 116 height 37
